Goal: Feedback & Contribution: Contribute content

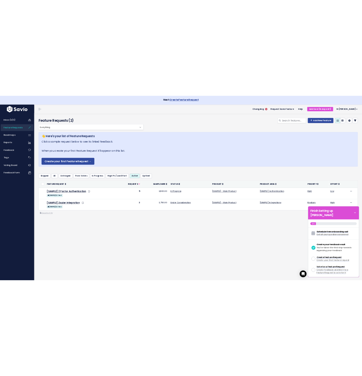
scroll to position [66, 0]
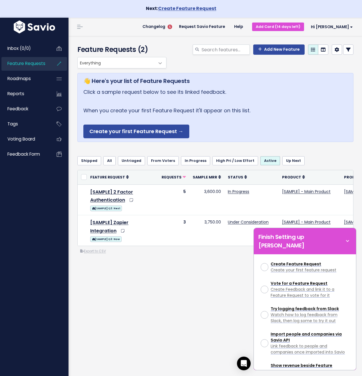
click at [158, 27] on header "Changelog 5 Request Savio Feature Help Add Card (14 days left) Hi Bill Vault Se…" at bounding box center [214, 27] width 293 height 18
click at [165, 28] on span "Changelog" at bounding box center [153, 27] width 23 height 4
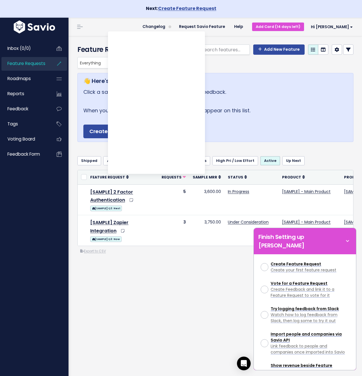
click at [219, 271] on div "Everything Any Product: Any Product Area Any Product: No Product Area No Produc…" at bounding box center [215, 178] width 284 height 243
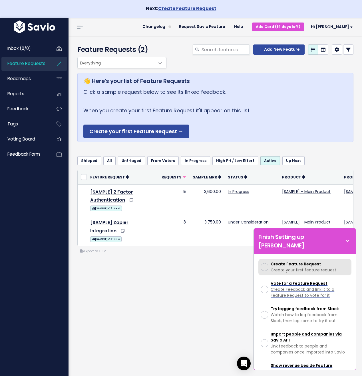
click at [287, 267] on span "Create your first feature request" at bounding box center [303, 270] width 66 height 6
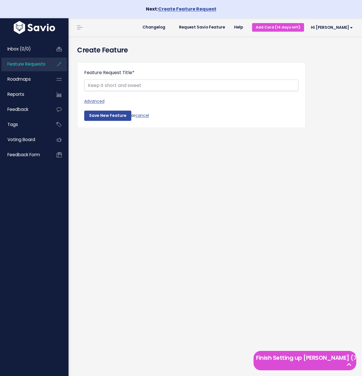
select select
click at [97, 101] on link "Advanced" at bounding box center [191, 101] width 214 height 7
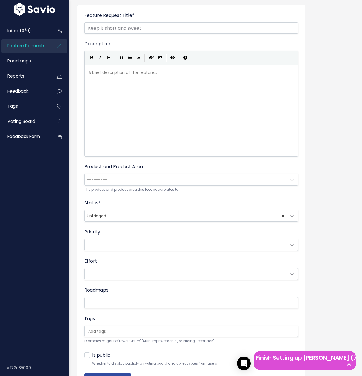
scroll to position [66, 0]
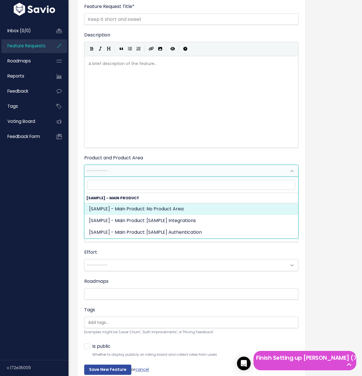
click at [101, 174] on span "---------" at bounding box center [185, 170] width 202 height 11
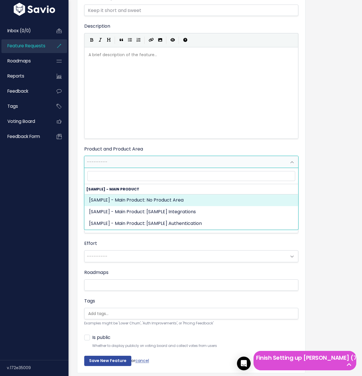
click at [78, 202] on div "Feature Request Title * Advanced Description | | | | A brief description of the…" at bounding box center [191, 180] width 228 height 386
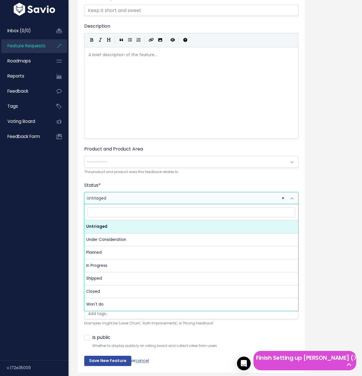
click at [86, 202] on span "× Untriaged" at bounding box center [185, 197] width 202 height 11
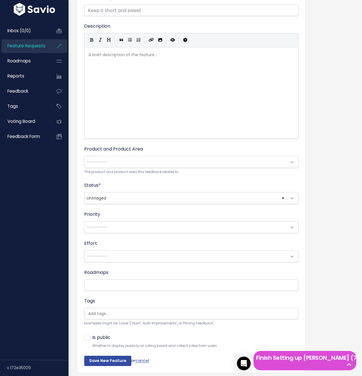
click at [70, 201] on div "Create Feature Feature Request Title * Advanced Description | | | | A brief des…" at bounding box center [214, 179] width 293 height 434
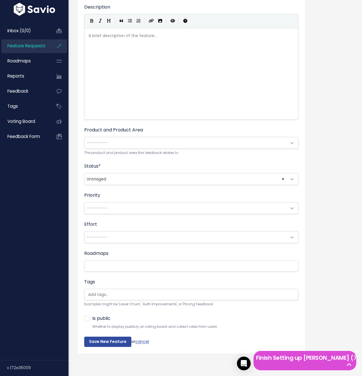
scroll to position [94, 0]
click at [24, 132] on link "Feedback form" at bounding box center [24, 136] width 46 height 13
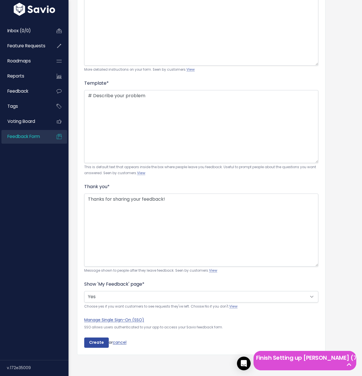
scroll to position [322, 0]
click at [39, 125] on link "Voting Board" at bounding box center [24, 121] width 46 height 13
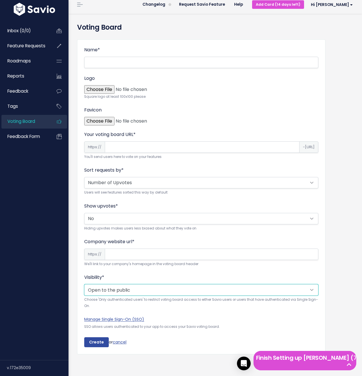
scroll to position [23, 0]
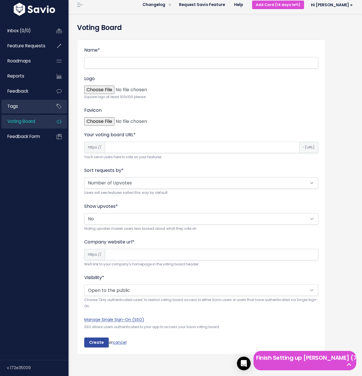
click at [21, 103] on link "Tags" at bounding box center [24, 106] width 46 height 13
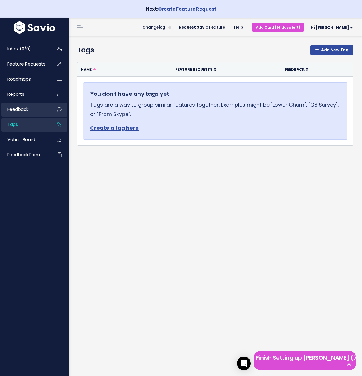
click at [17, 111] on span "Feedback" at bounding box center [17, 109] width 21 height 6
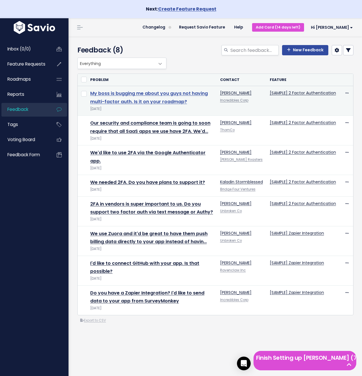
click at [103, 100] on link "My boss is bugging me about you guys not having multi-factor auth. Is it on you…" at bounding box center [148, 97] width 117 height 15
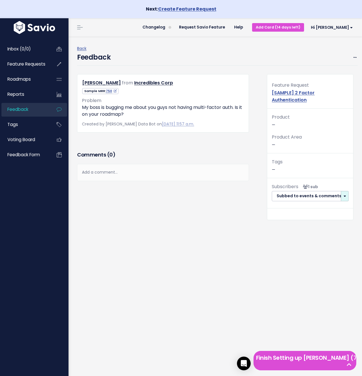
click at [345, 195] on button "button" at bounding box center [344, 196] width 8 height 10
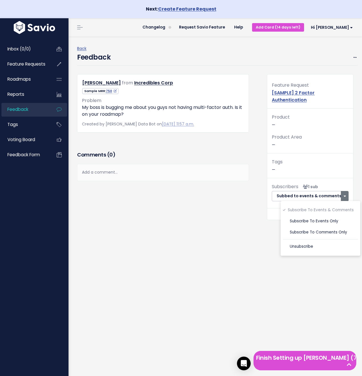
click at [228, 212] on div "Comments ( 0 ) Add a comment... | | | | Add a comment... xxxxxxxxxx These are n…" at bounding box center [163, 182] width 180 height 65
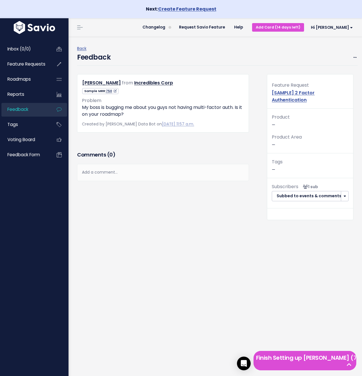
click at [109, 90] on link "750" at bounding box center [111, 91] width 11 height 5
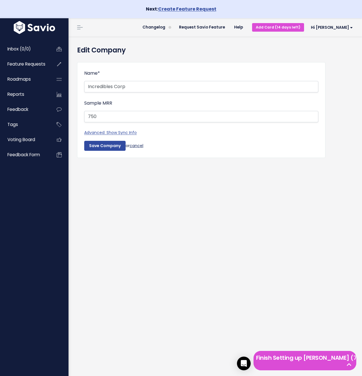
click at [141, 147] on link "cancel" at bounding box center [136, 146] width 14 height 6
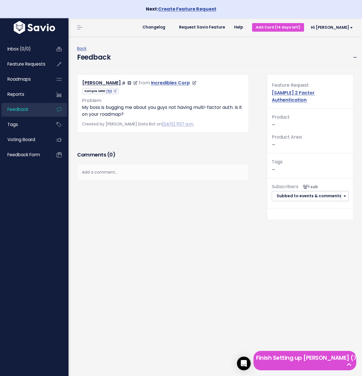
click at [151, 81] on link "Incredibles Corp" at bounding box center [170, 83] width 39 height 7
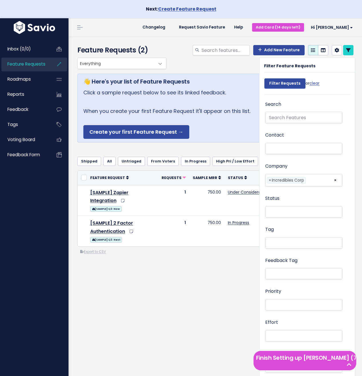
select select
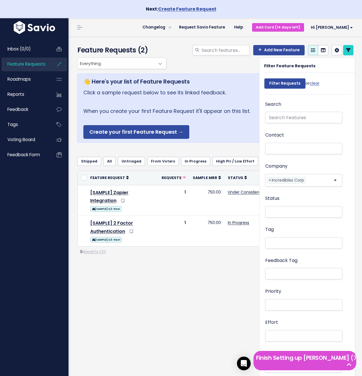
click at [46, 220] on div "Inbox (0/0) Feature Requests Roadmaps Reports" at bounding box center [34, 206] width 68 height 343
click at [24, 80] on span "Roadmaps" at bounding box center [18, 79] width 23 height 6
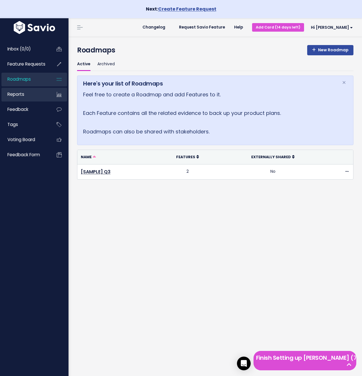
click at [23, 92] on span "Reports" at bounding box center [15, 94] width 17 height 6
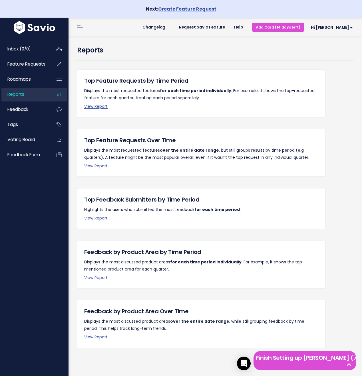
scroll to position [1, 0]
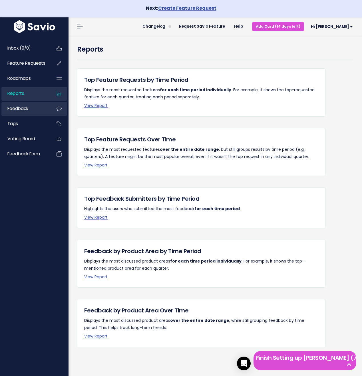
click at [30, 105] on link "Feedback" at bounding box center [24, 108] width 46 height 13
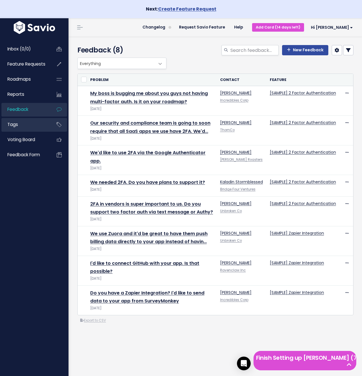
click at [27, 124] on link "Tags" at bounding box center [24, 124] width 46 height 13
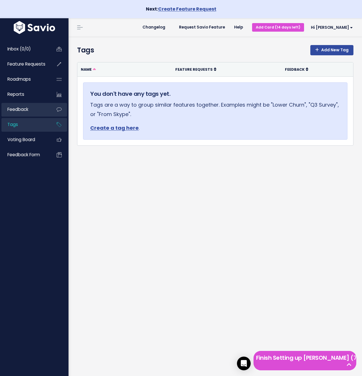
click at [27, 110] on span "Feedback" at bounding box center [17, 109] width 21 height 6
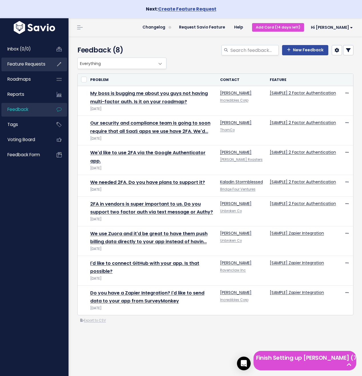
click at [32, 62] on span "Feature Requests" at bounding box center [26, 64] width 38 height 6
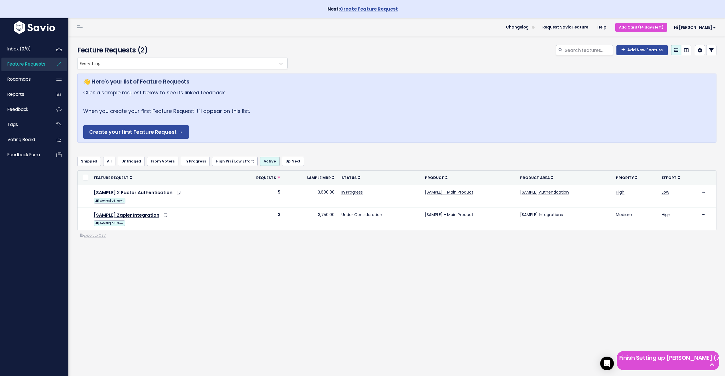
click at [361, 51] on div "Add New Feature" at bounding box center [505, 51] width 432 height 13
